Goal: Check status: Check status

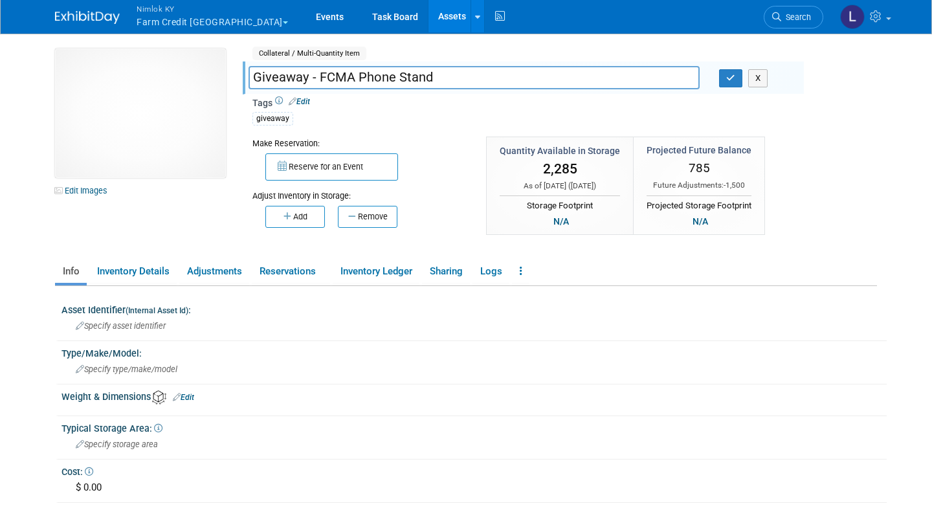
click at [184, 22] on button "Nimlok KY Farm Credit [GEOGRAPHIC_DATA]" at bounding box center [219, 17] width 169 height 34
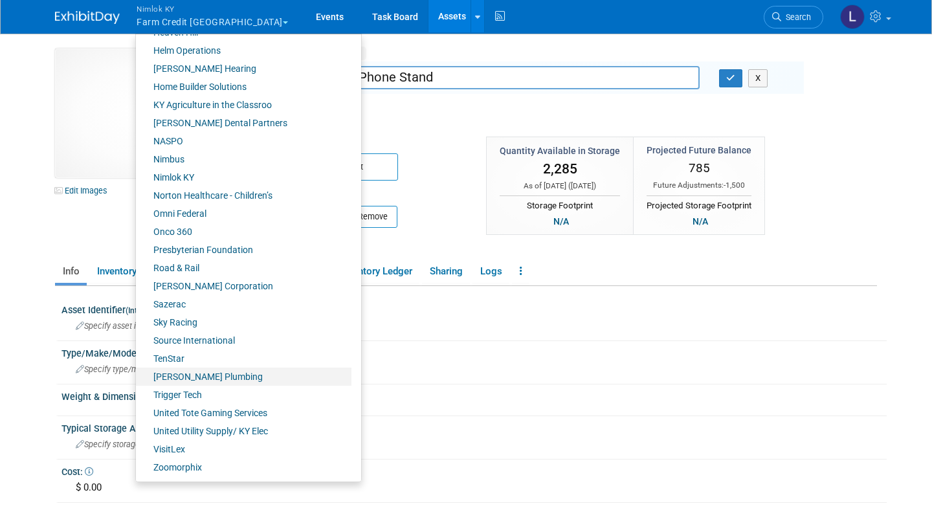
scroll to position [486, 0]
click at [199, 251] on link "Presbyterian Foundation" at bounding box center [244, 250] width 216 height 18
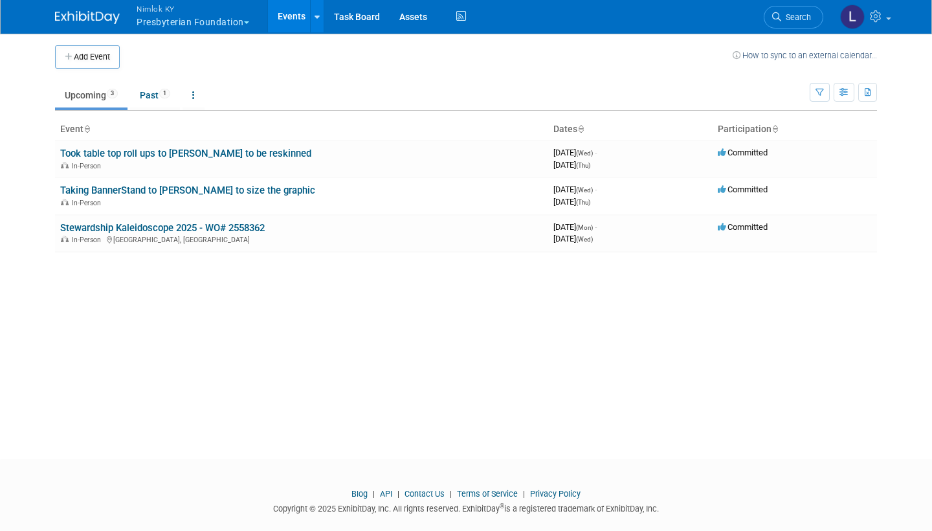
click at [229, 223] on link "Stewardship Kaleidoscope 2025 - WO# 2558362" at bounding box center [162, 228] width 205 height 12
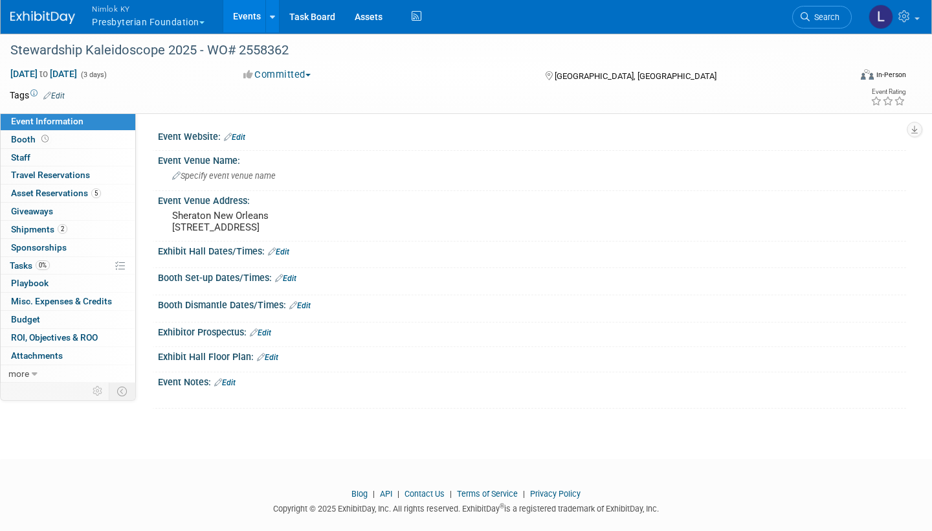
click at [60, 192] on span "Asset Reservations 5" at bounding box center [56, 193] width 90 height 10
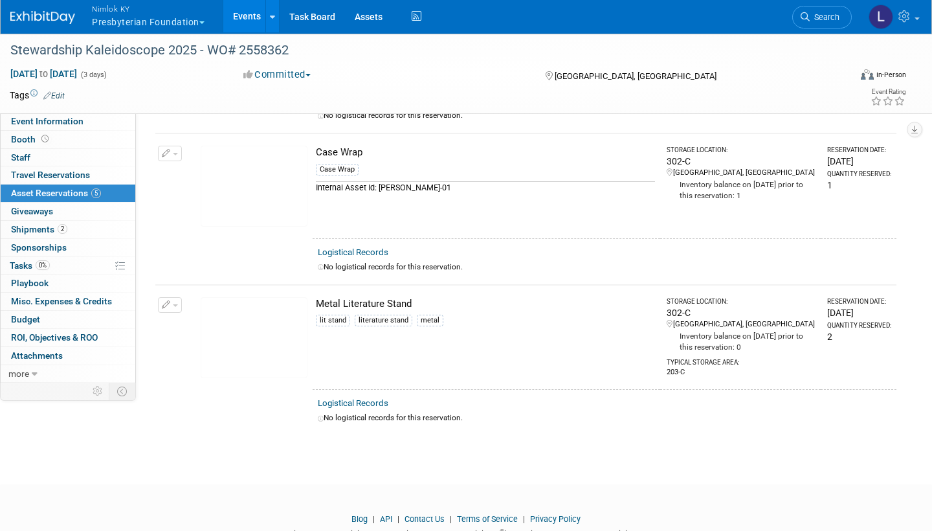
scroll to position [520, 0]
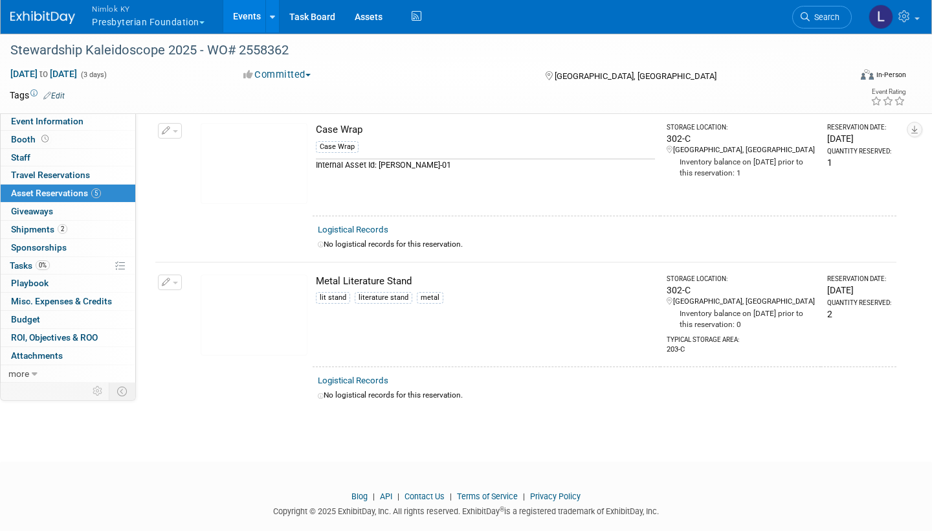
click at [365, 274] on div "Metal Literature Stand" at bounding box center [485, 281] width 339 height 14
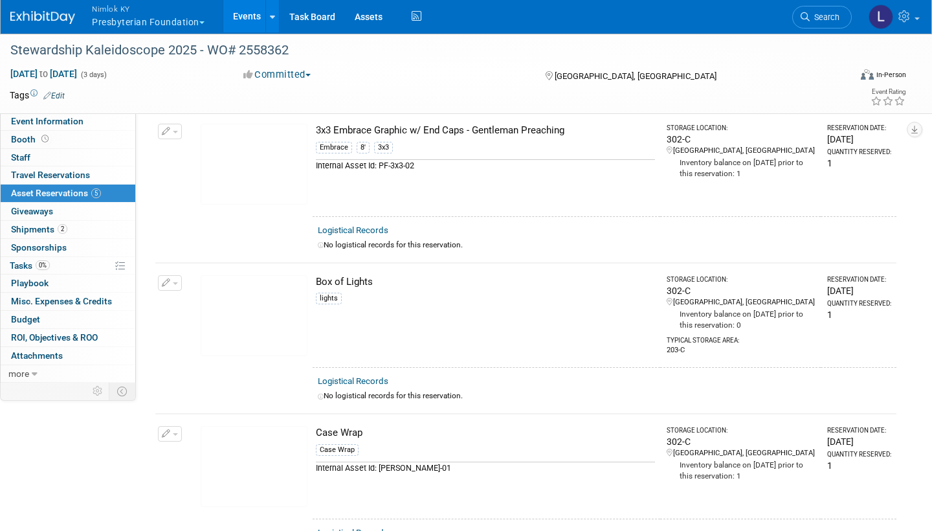
scroll to position [103, 0]
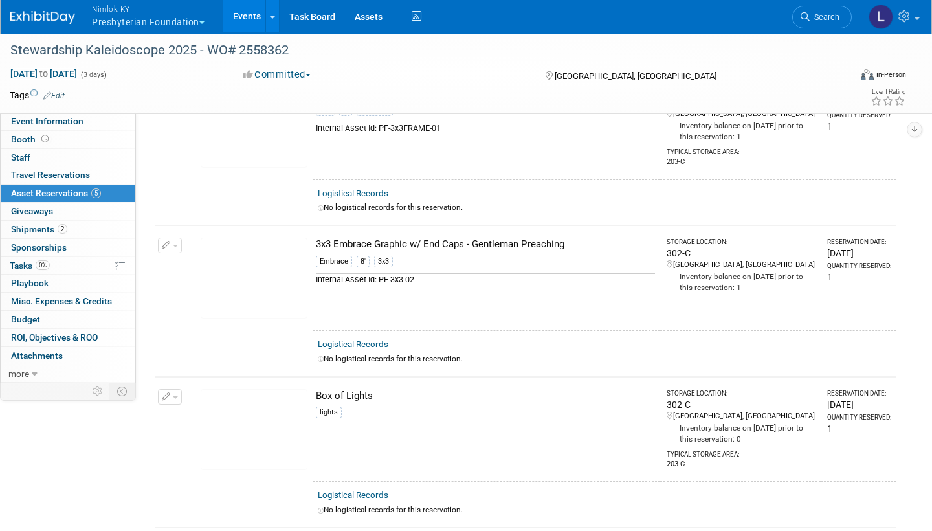
click at [371, 20] on link "Assets" at bounding box center [368, 16] width 47 height 32
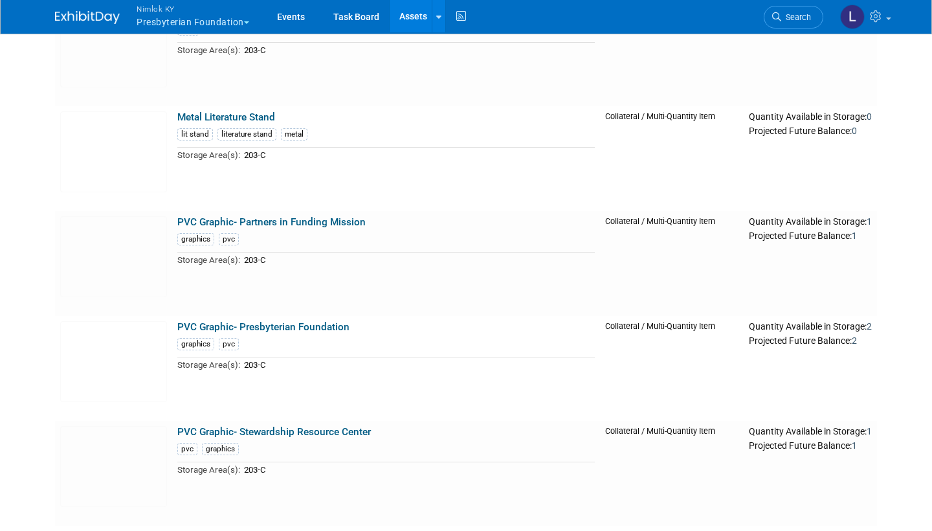
scroll to position [1465, 0]
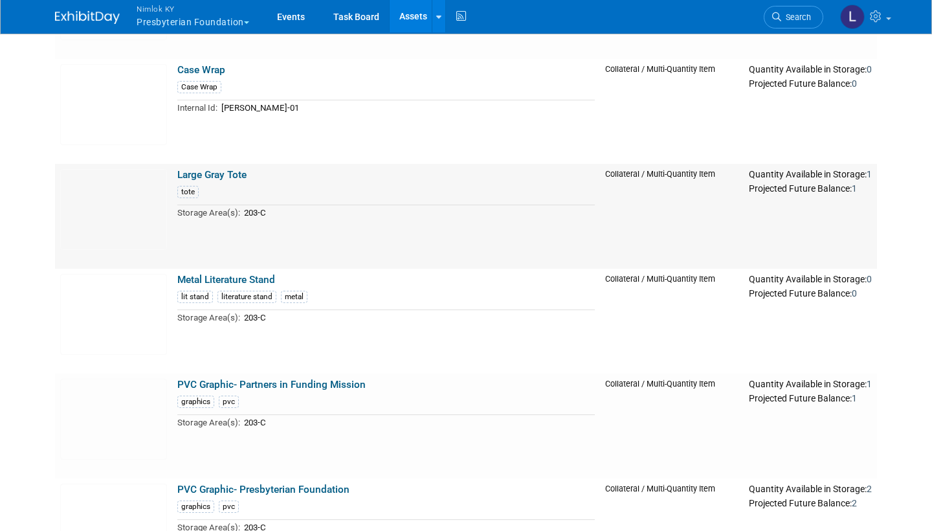
click at [255, 276] on link "Metal Literature Stand" at bounding box center [226, 280] width 98 height 12
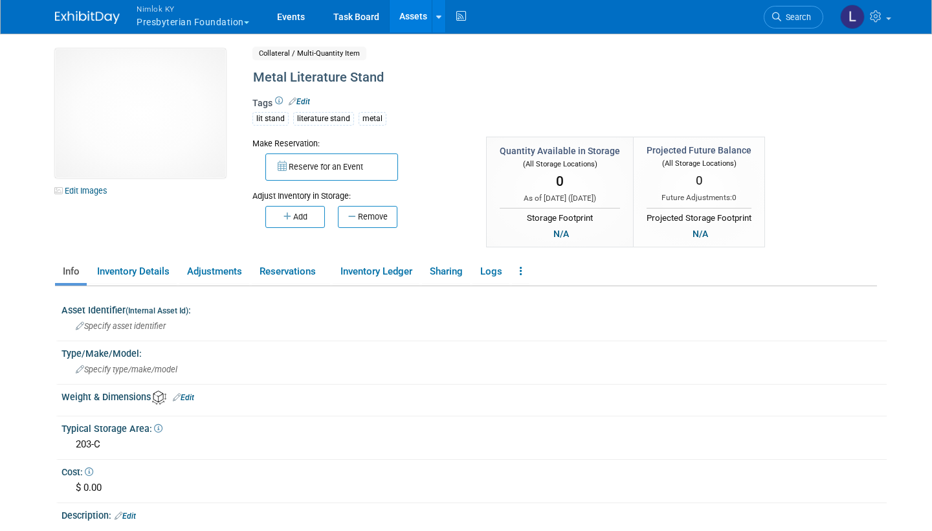
click at [290, 274] on link "Reservations" at bounding box center [291, 271] width 78 height 23
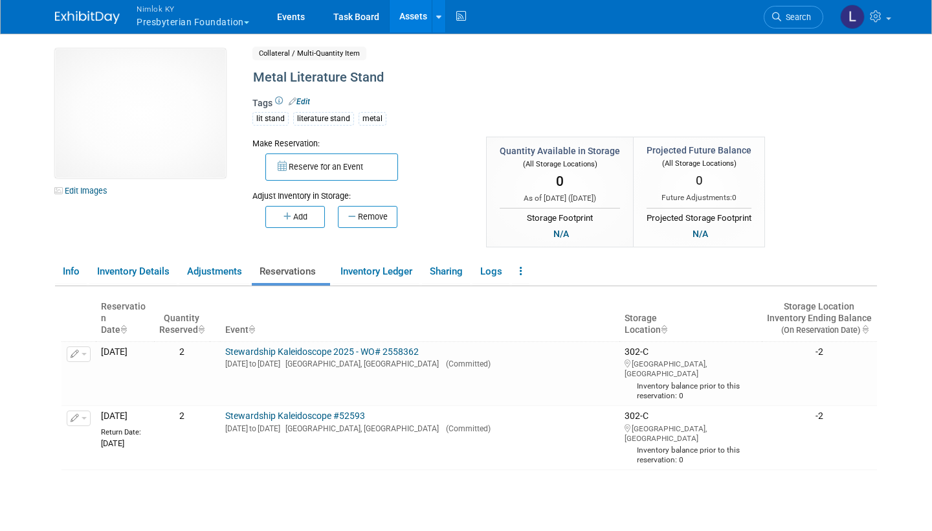
click at [318, 410] on link "Stewardship Kaleidoscope #52593" at bounding box center [295, 415] width 140 height 10
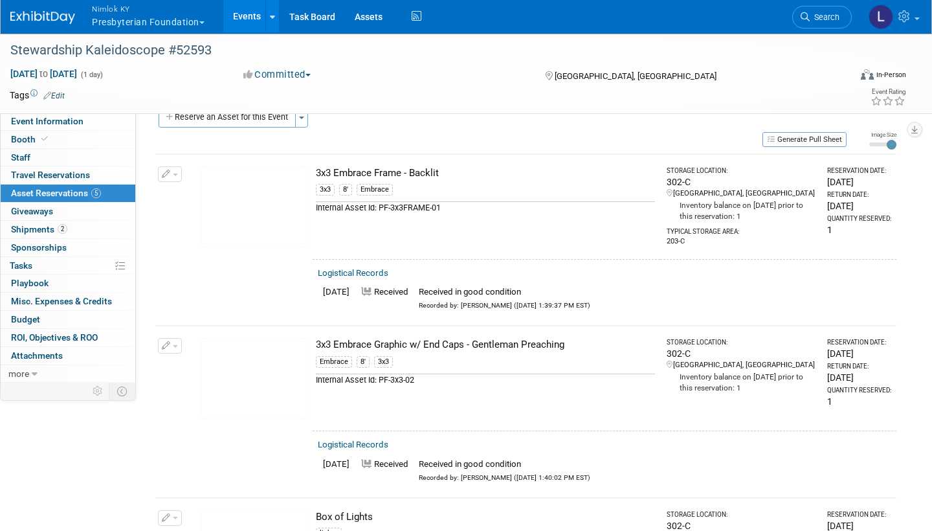
scroll to position [26, 0]
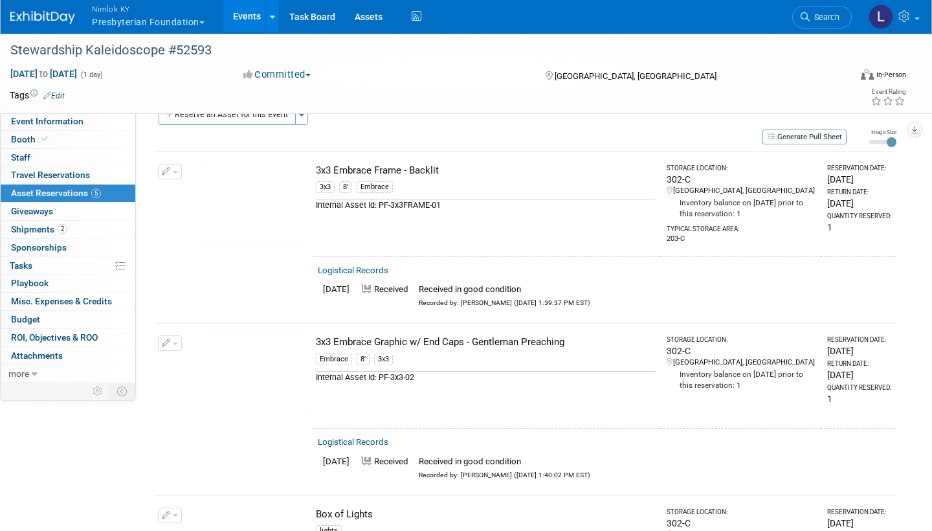
click at [40, 228] on span "Shipments 2" at bounding box center [39, 229] width 56 height 10
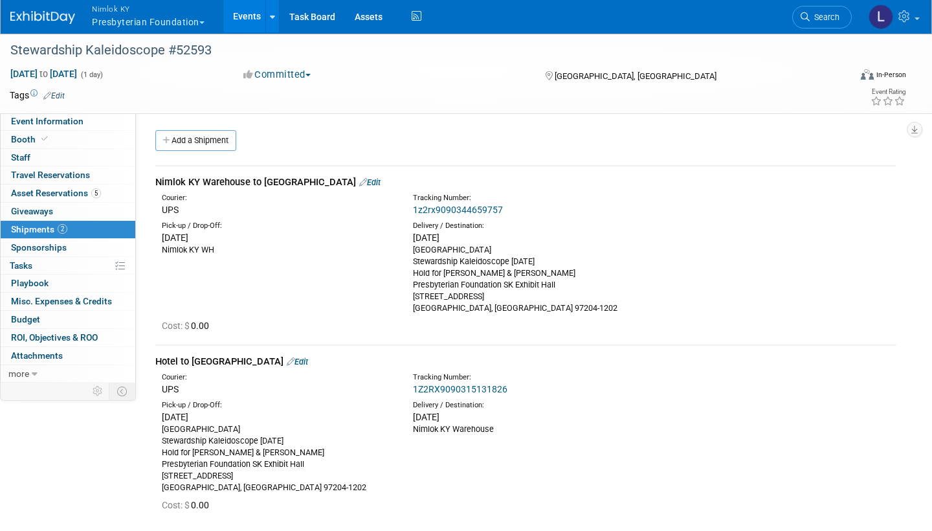
scroll to position [0, 0]
drag, startPoint x: 315, startPoint y: 316, endPoint x: 40, endPoint y: 192, distance: 301.5
click at [40, 192] on span "Asset Reservations 5" at bounding box center [56, 193] width 90 height 10
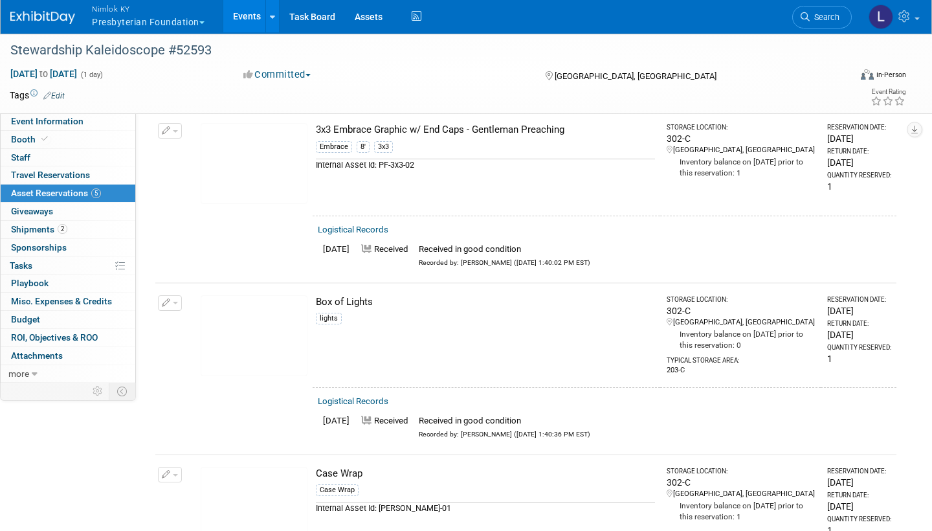
scroll to position [234, 0]
